Goal: Task Accomplishment & Management: Complete application form

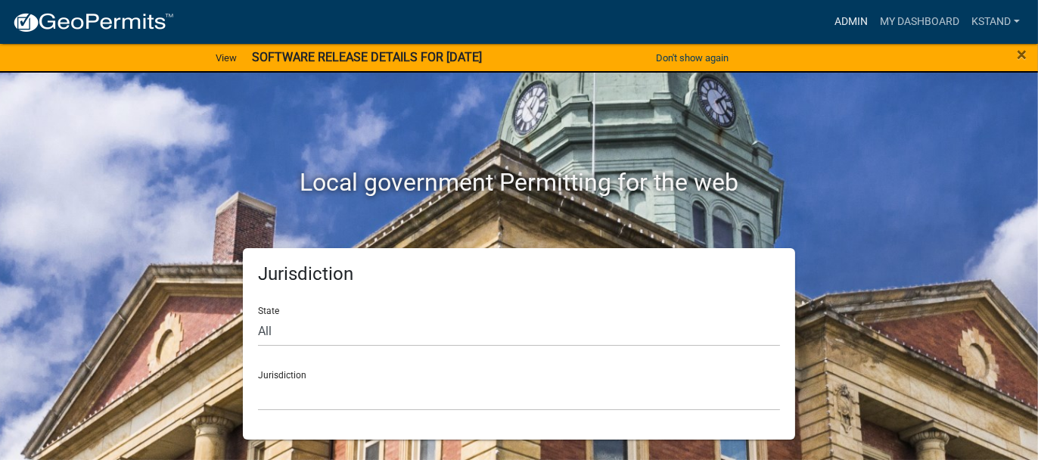
click at [841, 22] on link "Admin" at bounding box center [851, 22] width 45 height 29
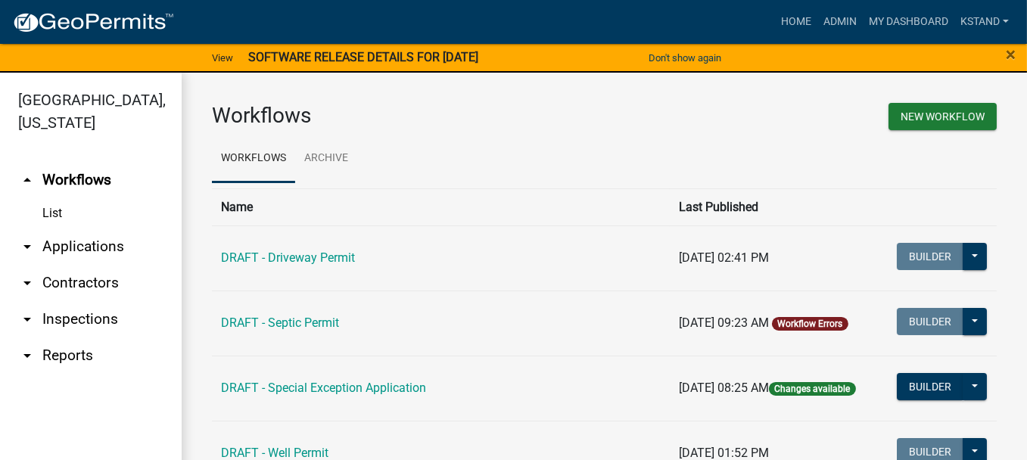
click at [57, 245] on link "arrow_drop_down Applications" at bounding box center [91, 247] width 182 height 36
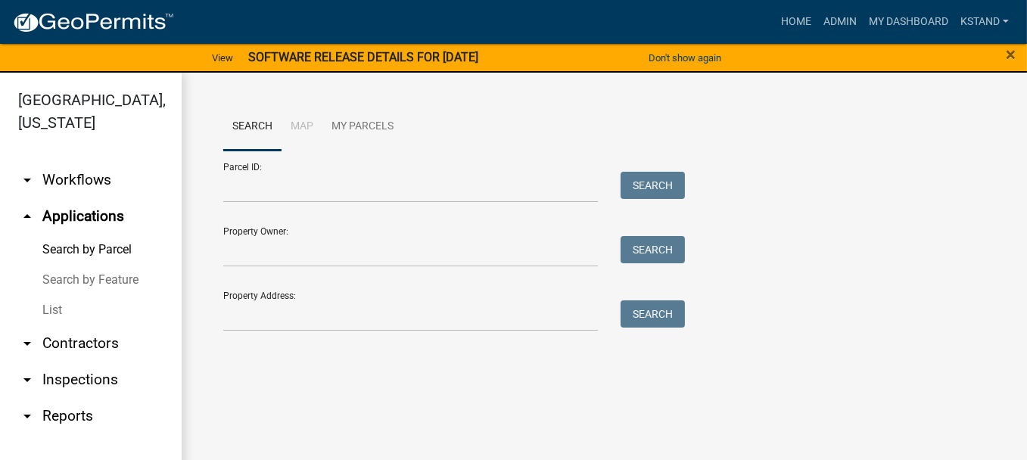
click at [49, 310] on link "List" at bounding box center [91, 310] width 182 height 30
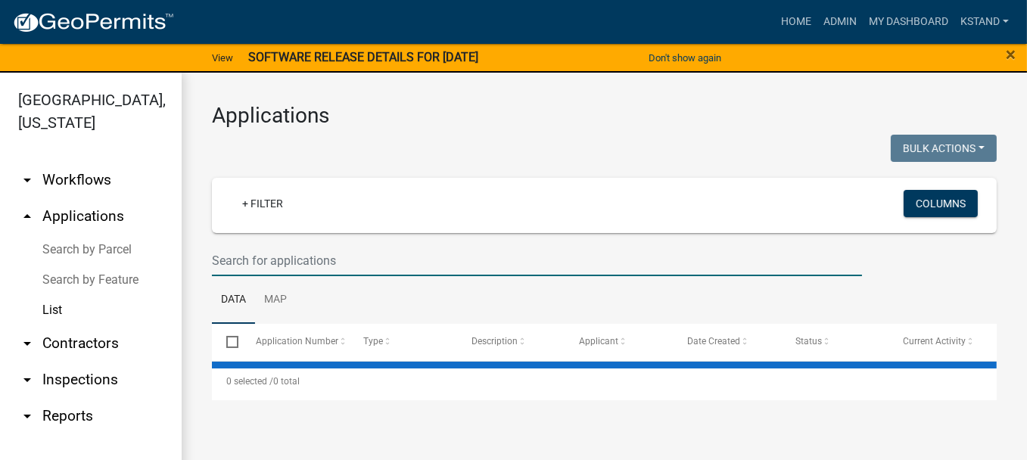
click at [227, 257] on input "text" at bounding box center [537, 260] width 650 height 31
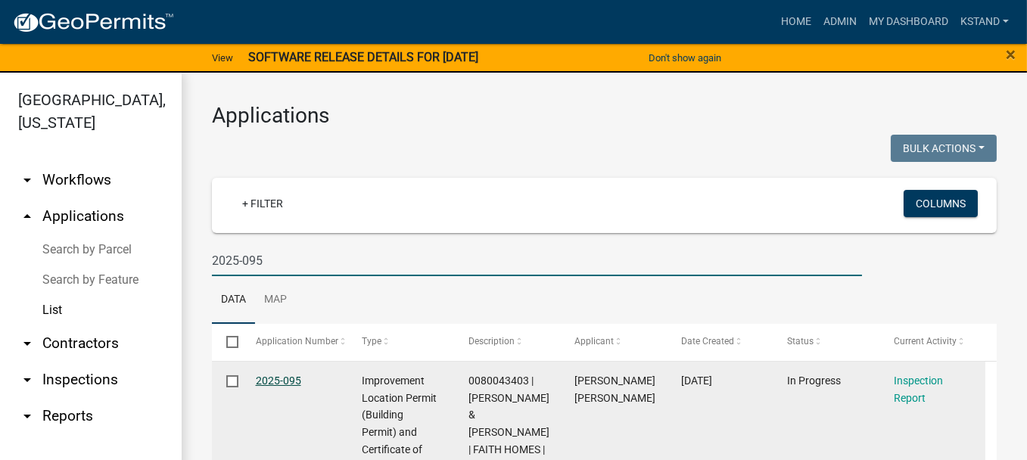
type input "2025-095"
click at [281, 382] on link "2025-095" at bounding box center [278, 381] width 45 height 12
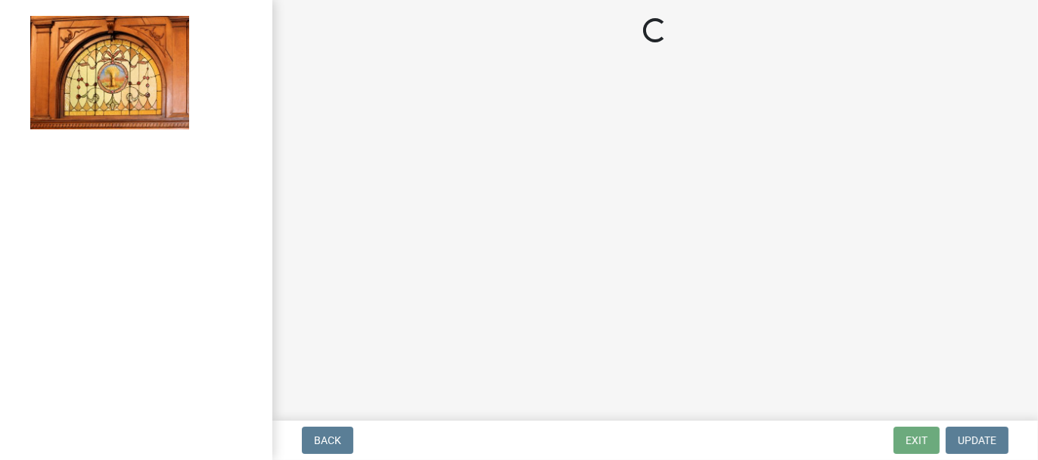
select select "62bb873c-c571-4454-ac8a-8c216551e2a3"
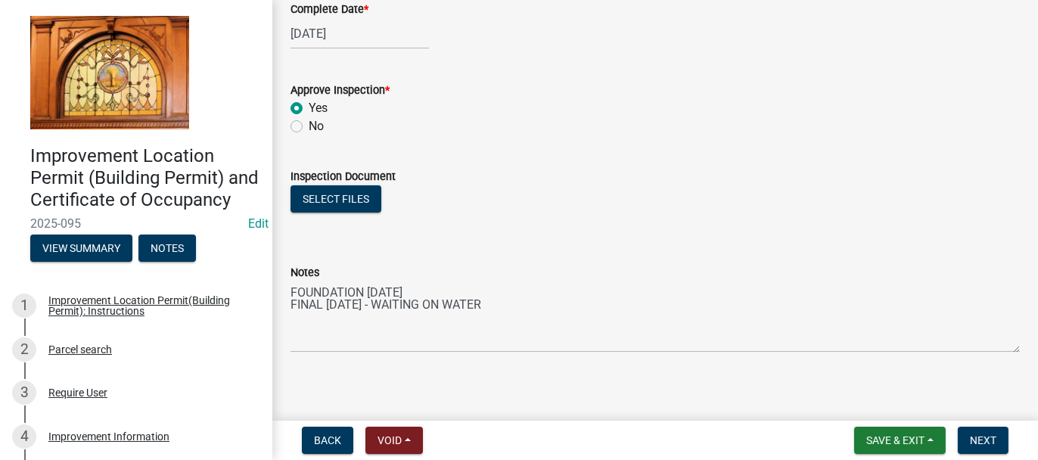
scroll to position [321, 0]
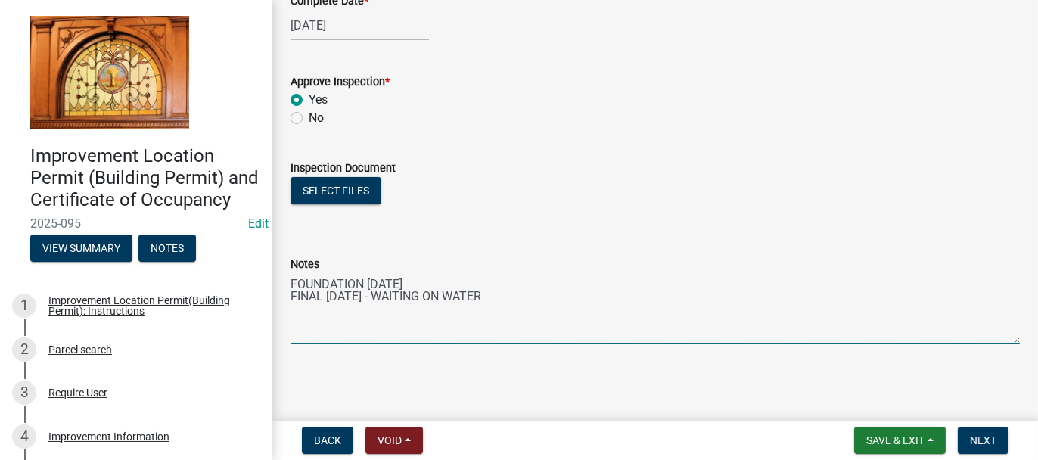
drag, startPoint x: 505, startPoint y: 294, endPoint x: 493, endPoint y: 225, distance: 69.8
click at [505, 294] on textarea "FOUNDATION [DATE] FINAL [DATE] - WAITING ON WATER" at bounding box center [655, 308] width 729 height 71
type textarea "FOUNDATION [DATE] FINAL [DATE]"
click at [997, 443] on button "Next" at bounding box center [983, 440] width 51 height 27
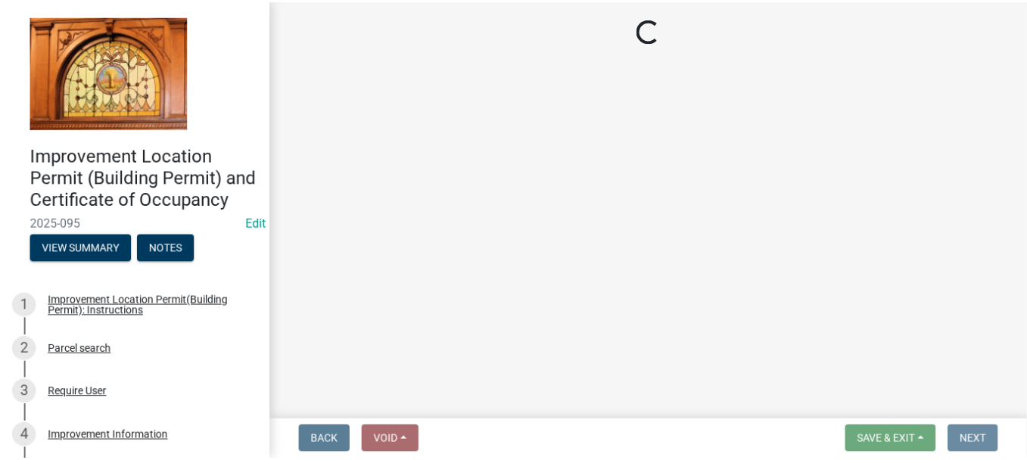
scroll to position [0, 0]
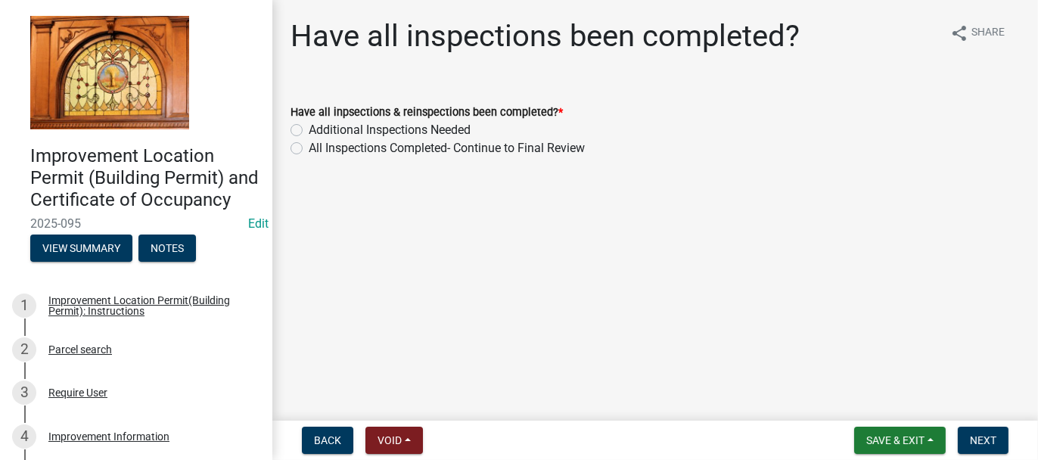
click at [309, 148] on label "All Inspections Completed- Continue to Final Review" at bounding box center [447, 148] width 276 height 18
click at [309, 148] on input "All Inspections Completed- Continue to Final Review" at bounding box center [314, 144] width 10 height 10
radio input "true"
click at [976, 440] on span "Next" at bounding box center [983, 440] width 26 height 12
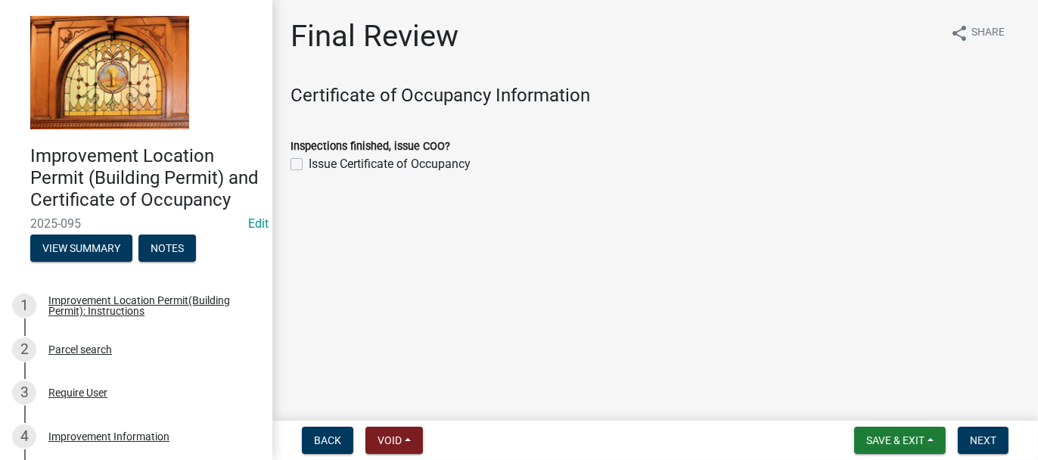
click at [309, 162] on label "Issue Certificate of Occupancy" at bounding box center [390, 164] width 162 height 18
click at [309, 162] on input "Issue Certificate of Occupancy" at bounding box center [314, 160] width 10 height 10
checkbox input "true"
click at [972, 435] on span "Next" at bounding box center [983, 440] width 26 height 12
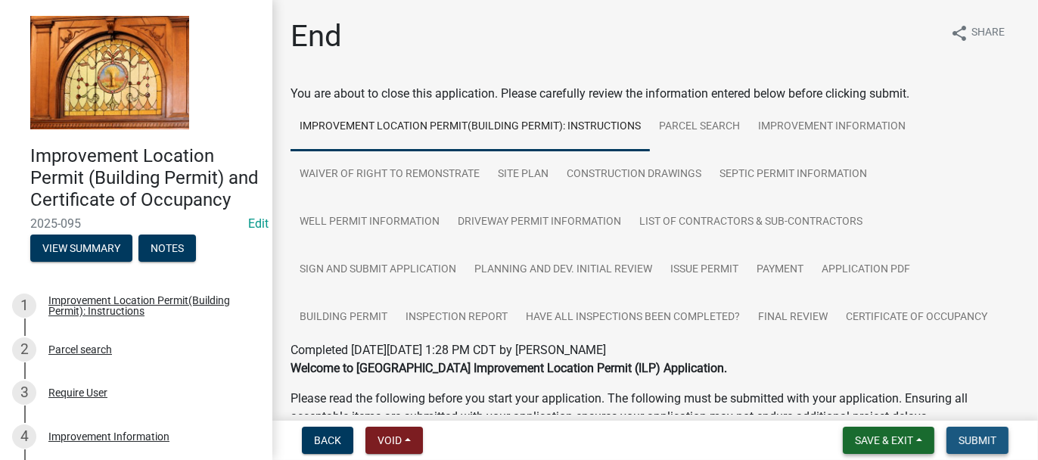
drag, startPoint x: 968, startPoint y: 443, endPoint x: 897, endPoint y: 442, distance: 71.1
click at [968, 442] on span "Submit" at bounding box center [978, 440] width 38 height 12
